Goal: Check status: Check status

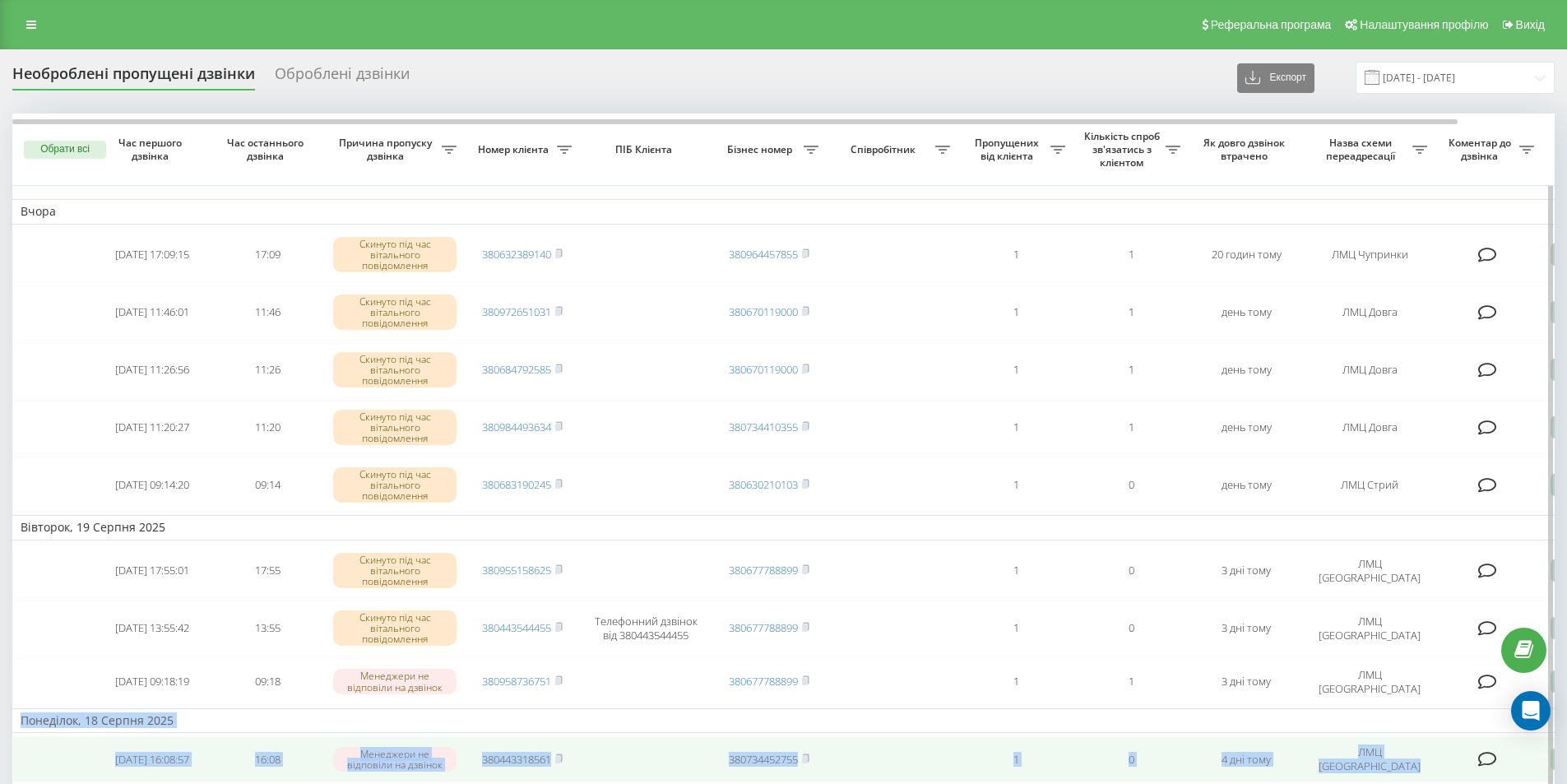
drag, startPoint x: 1471, startPoint y: 660, endPoint x: 1470, endPoint y: 736, distance: 76.0
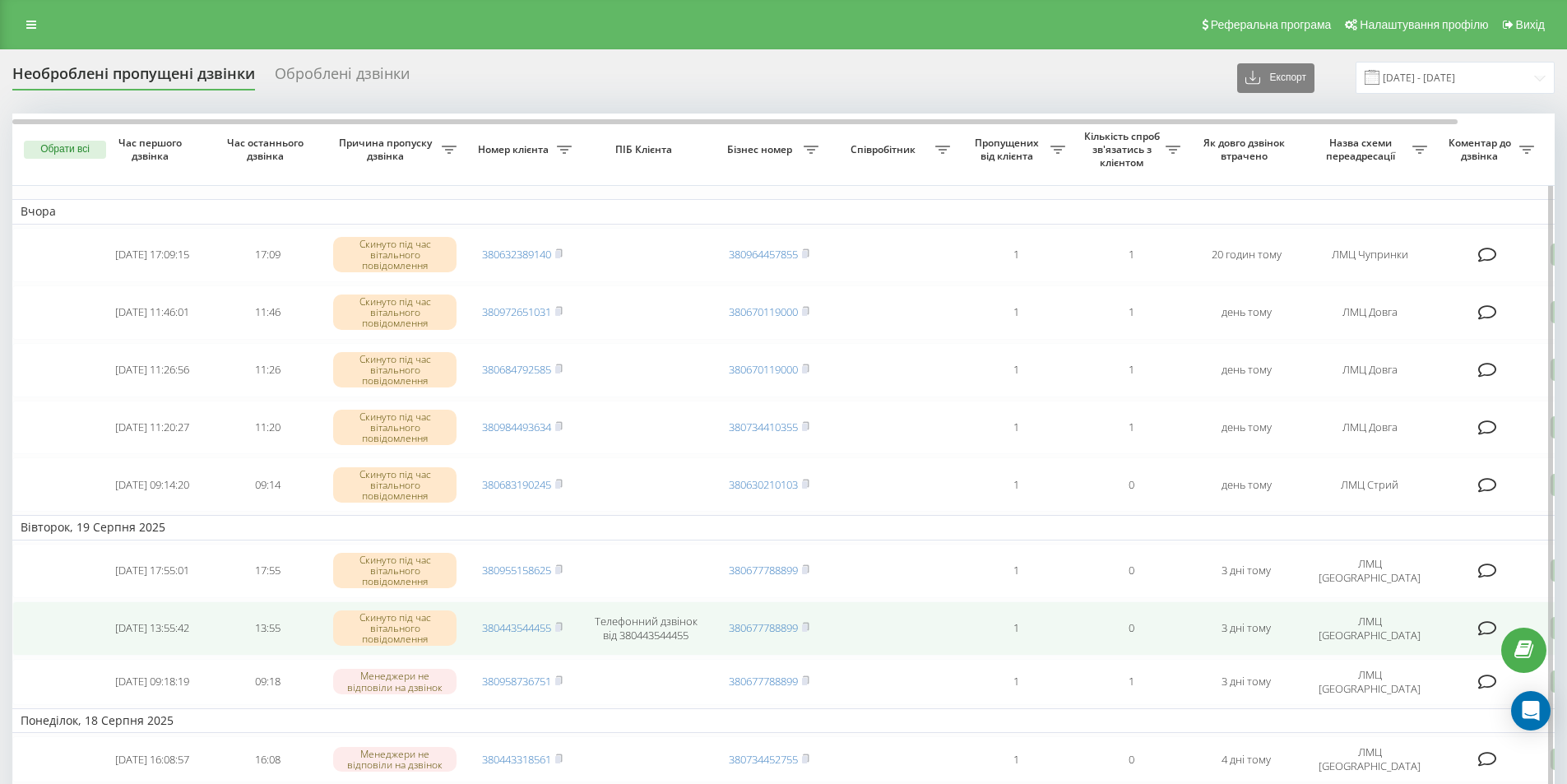
click at [1402, 616] on td "ЛМЦ [GEOGRAPHIC_DATA]" at bounding box center [1370, 628] width 132 height 54
